Goal: Find specific page/section: Find specific page/section

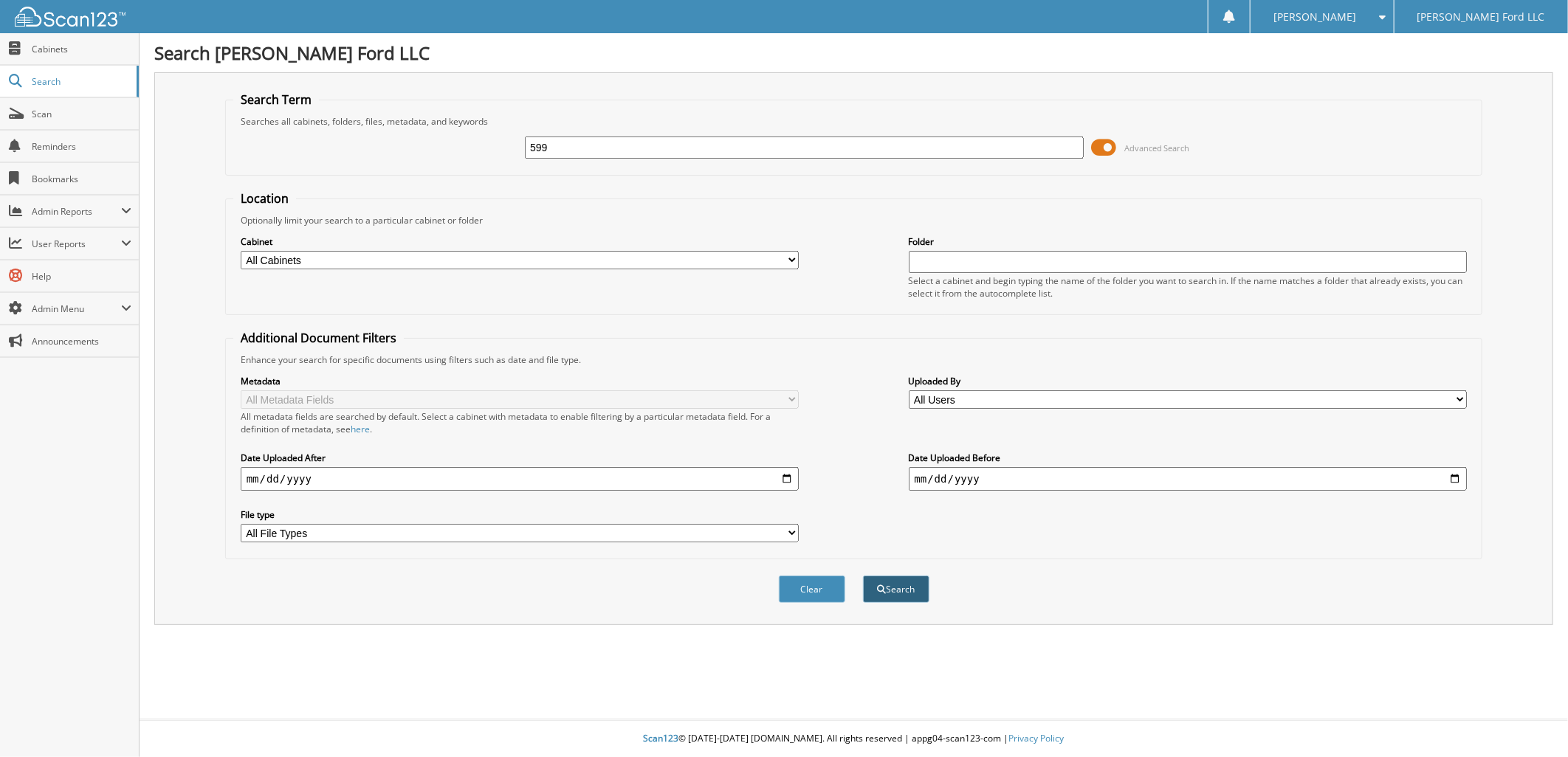
type input "599"
click at [887, 576] on button "Search" at bounding box center [896, 590] width 67 height 27
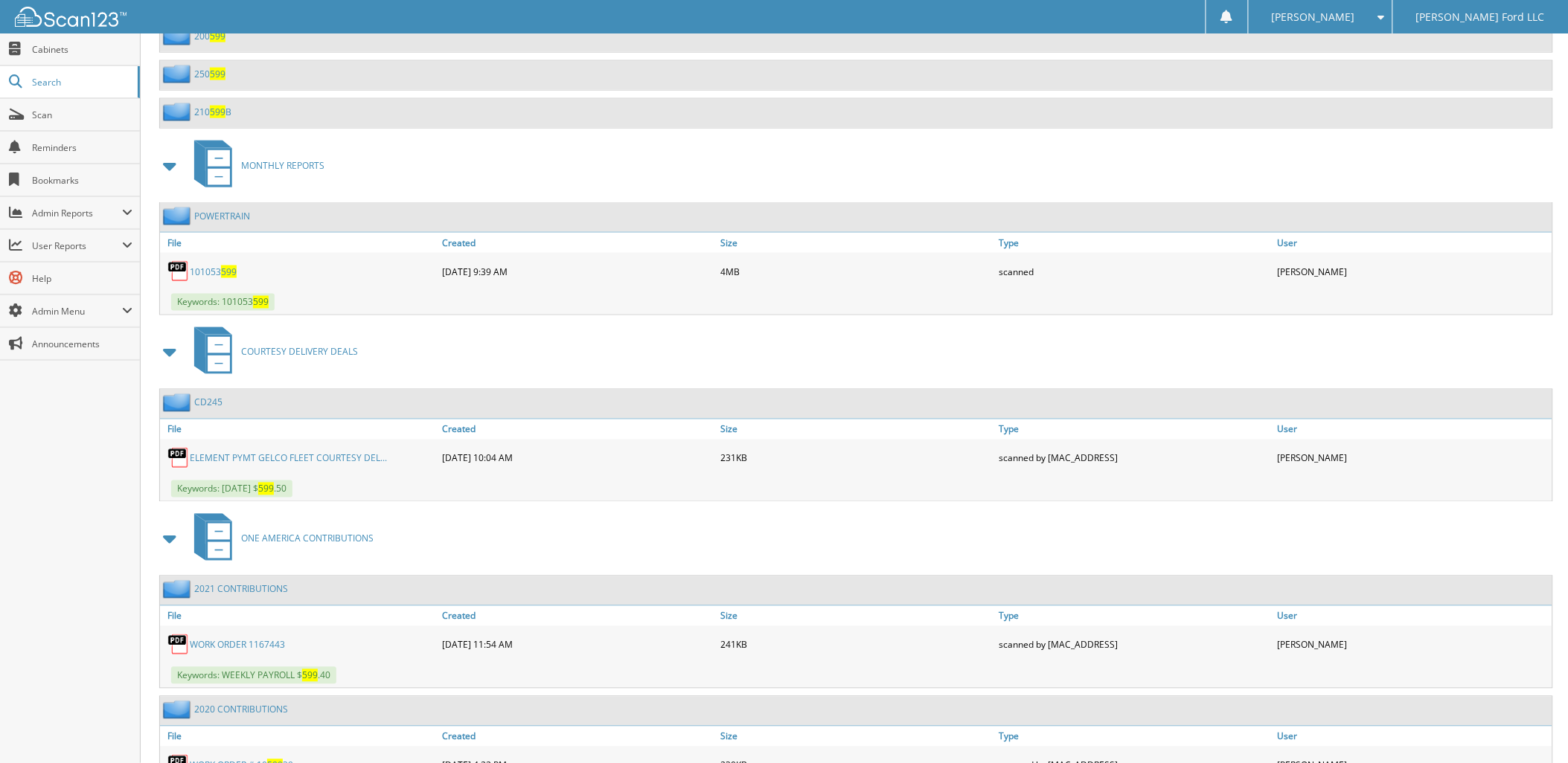
scroll to position [21214, 0]
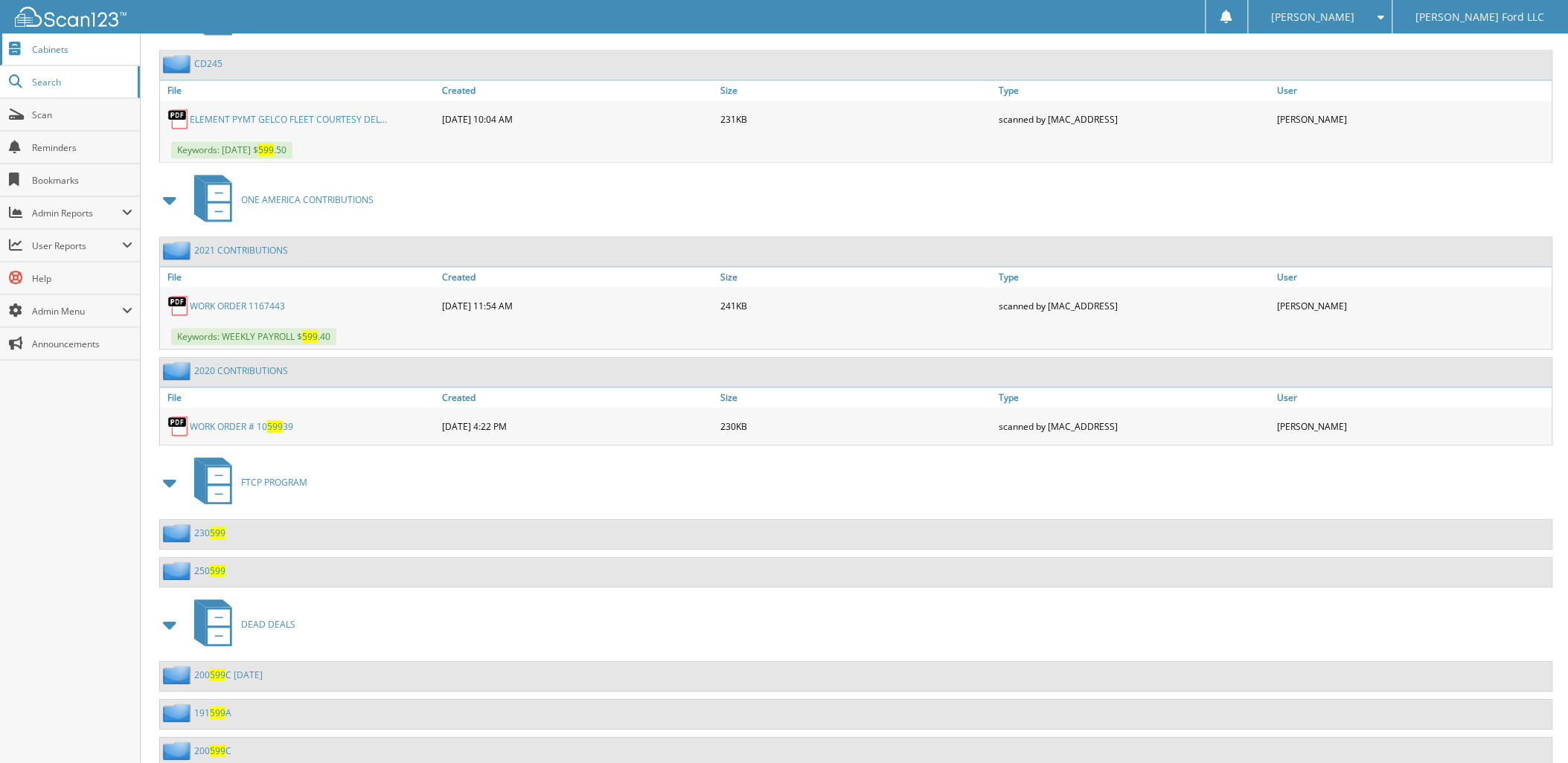
click at [50, 43] on span "Cabinets" at bounding box center [82, 50] width 101 height 13
